Goal: Task Accomplishment & Management: Complete application form

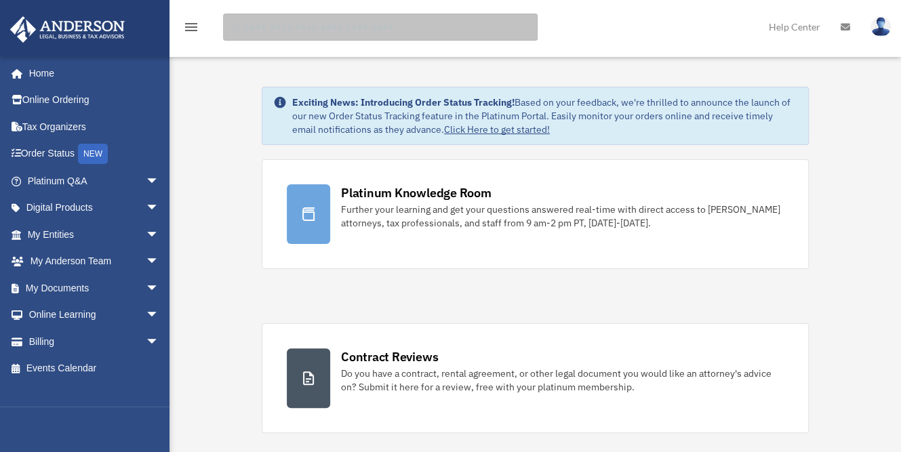
click at [317, 33] on input "search" at bounding box center [380, 27] width 315 height 27
type input "**********"
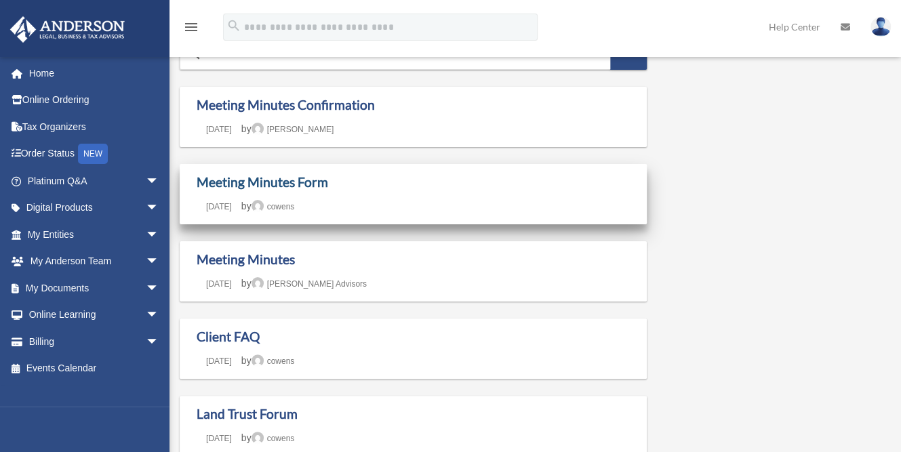
click at [271, 182] on link "Meeting Minutes Form" at bounding box center [263, 182] width 132 height 16
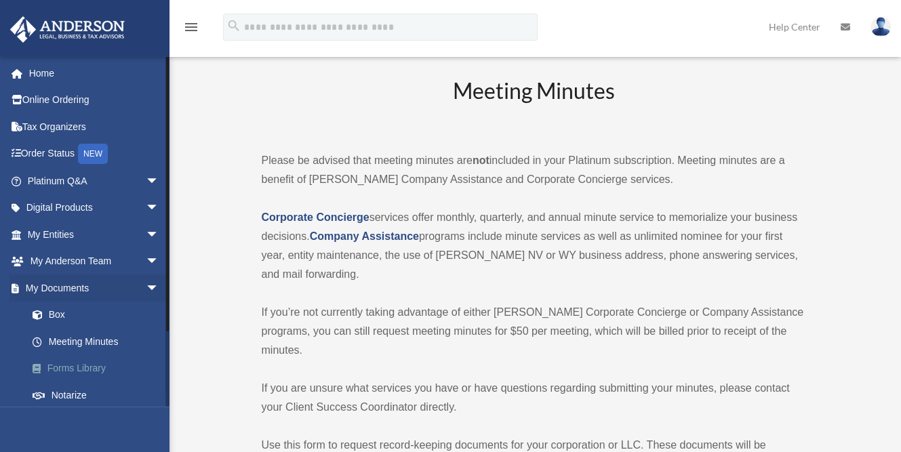
click at [89, 365] on link "Forms Library" at bounding box center [99, 368] width 161 height 27
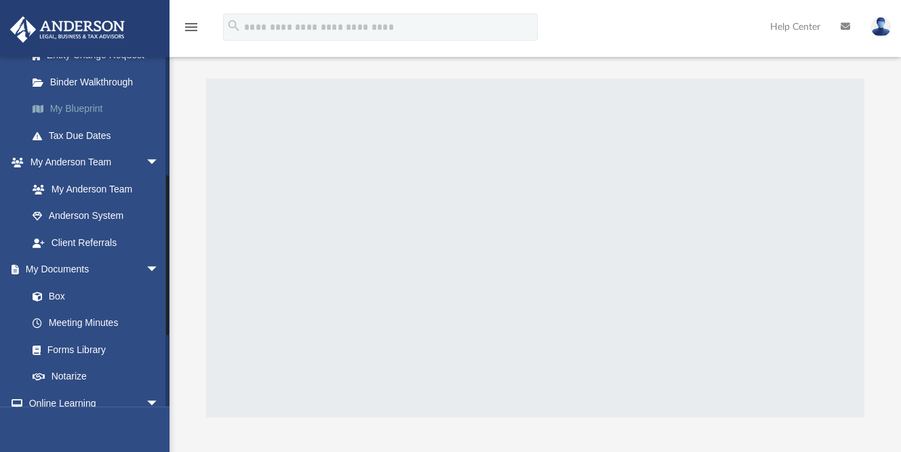
scroll to position [261, 0]
click at [95, 321] on link "Meeting Minutes" at bounding box center [99, 322] width 161 height 27
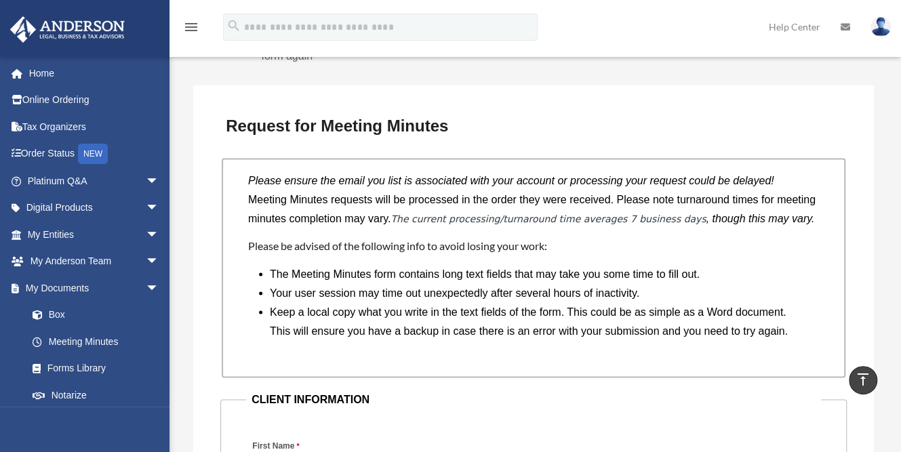
scroll to position [1113, 0]
click at [404, 220] on em "The current processing/turnaround time averages 7 business days" at bounding box center [548, 219] width 315 height 11
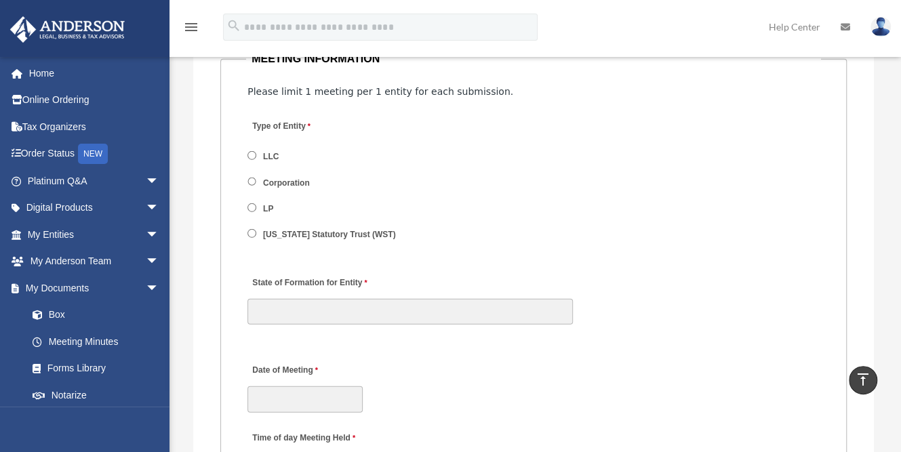
scroll to position [1865, 0]
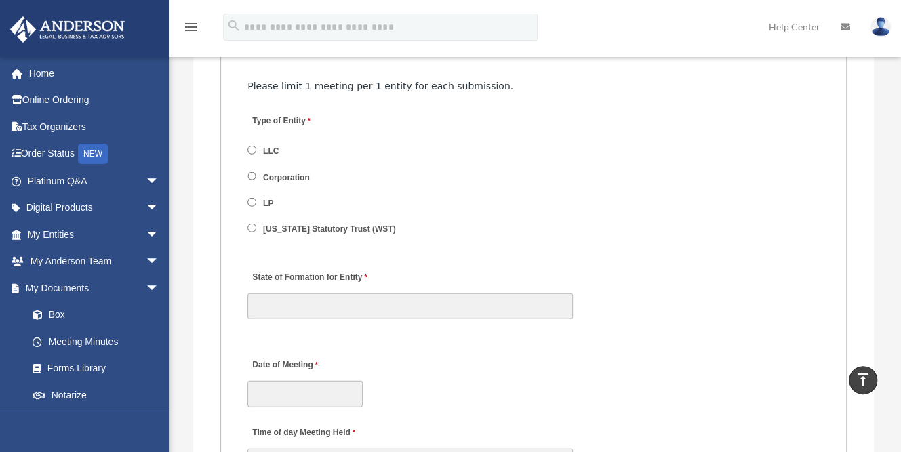
click at [536, 128] on div "Type of Entity LLC Corporation LP [US_STATE] Statutory Trust (WST)" at bounding box center [533, 179] width 575 height 149
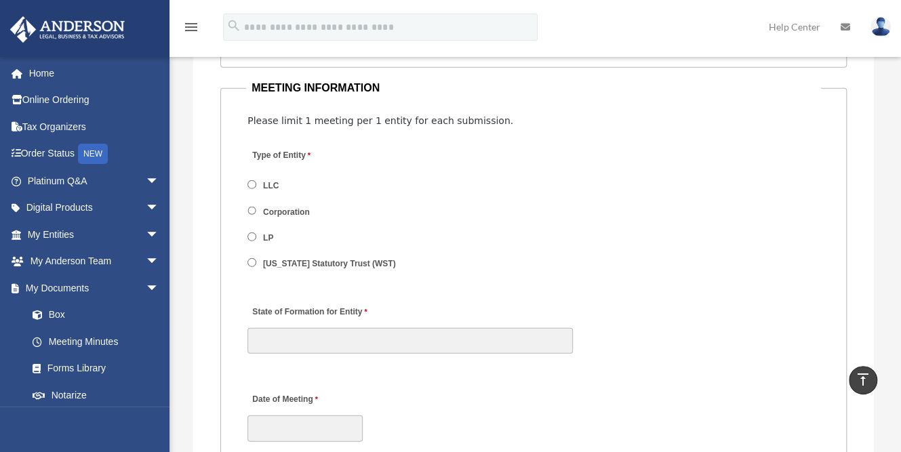
scroll to position [1829, 0]
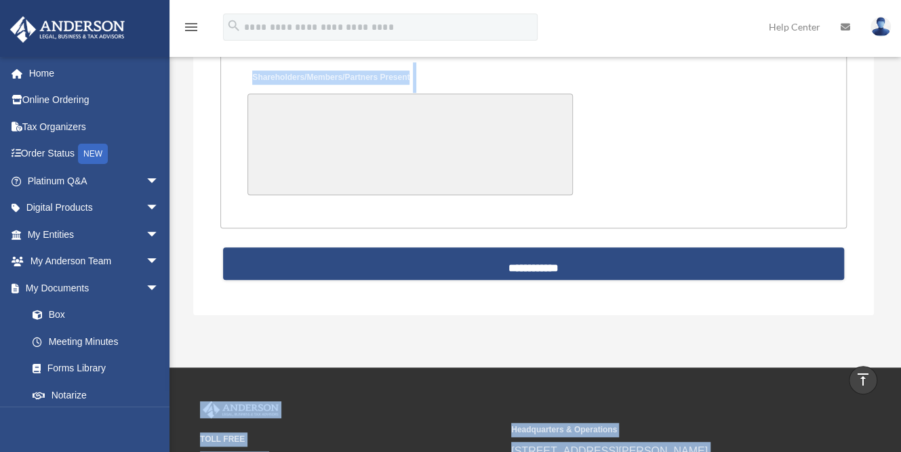
scroll to position [3166, 0]
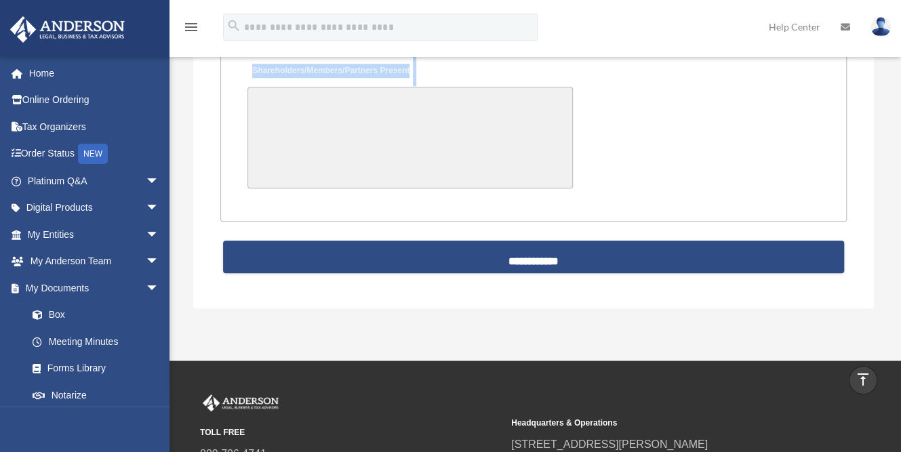
drag, startPoint x: 238, startPoint y: 84, endPoint x: 637, endPoint y: 193, distance: 413.4
copy fieldset "MEETING INFORMATION Please limit 1 meeting per 1 entity for each submission. Ty…"
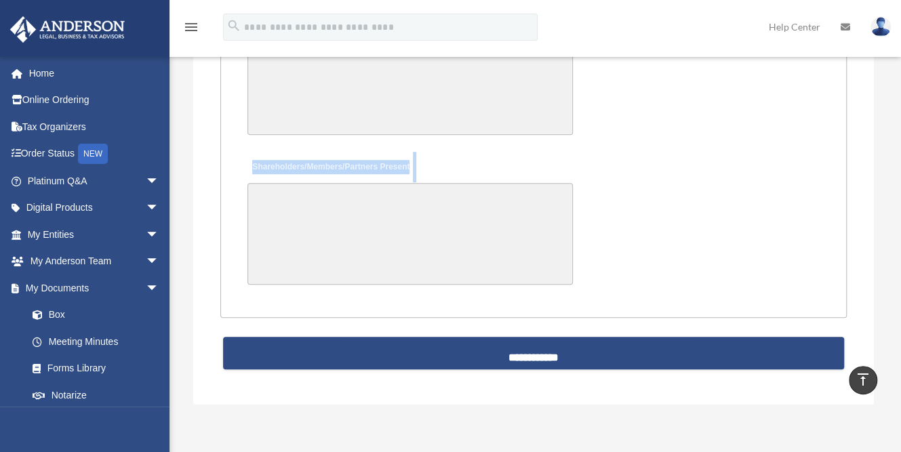
scroll to position [3068, 0]
